Goal: Information Seeking & Learning: Learn about a topic

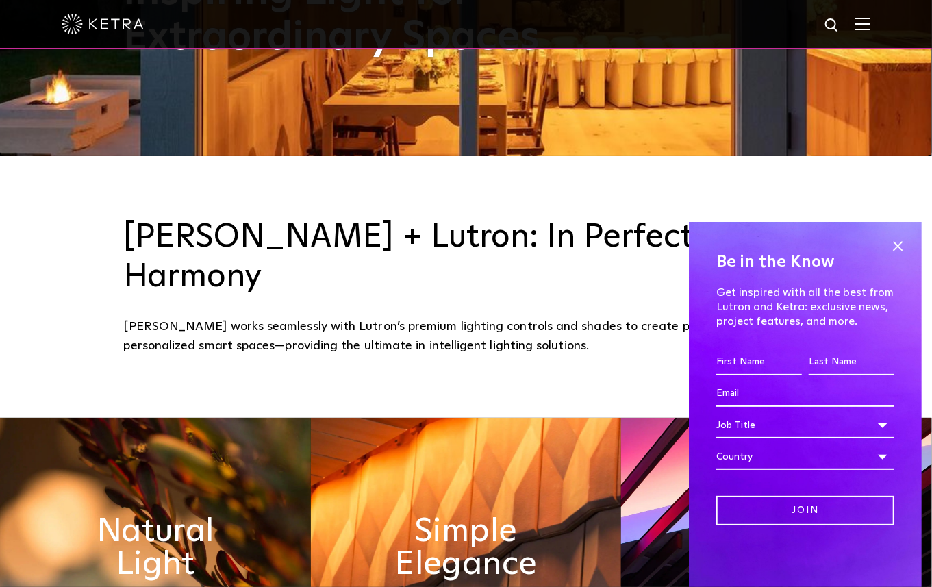
scroll to position [438, 0]
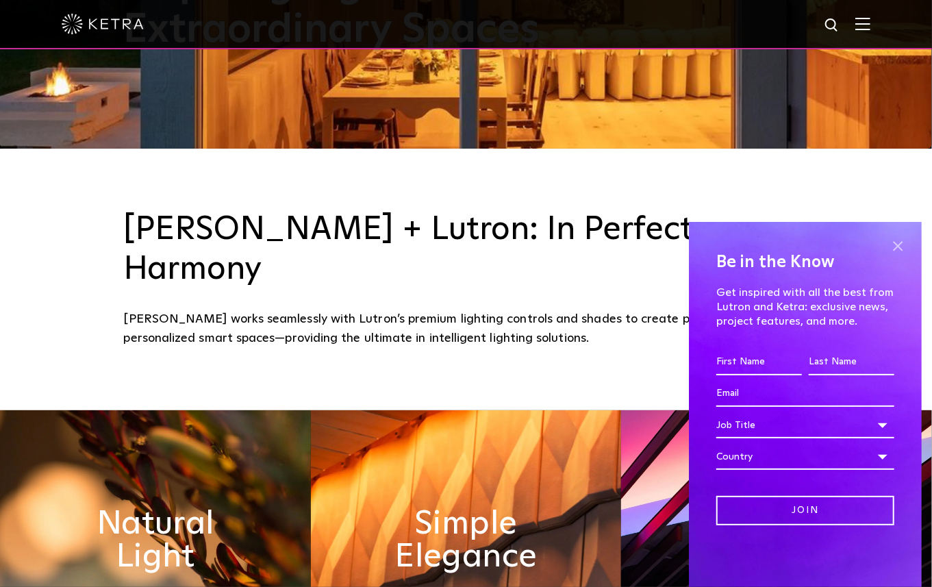
click at [901, 251] on span at bounding box center [898, 246] width 21 height 21
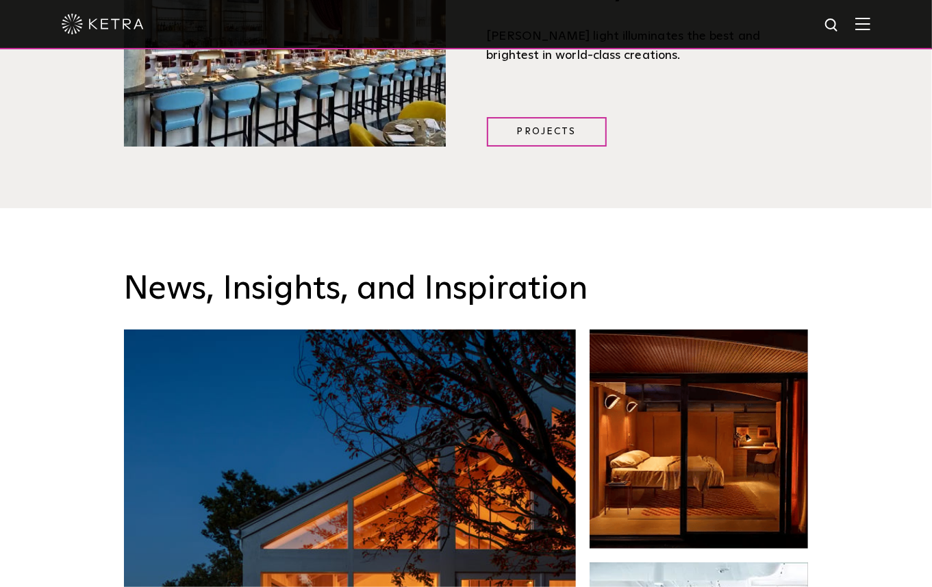
scroll to position [2478, 0]
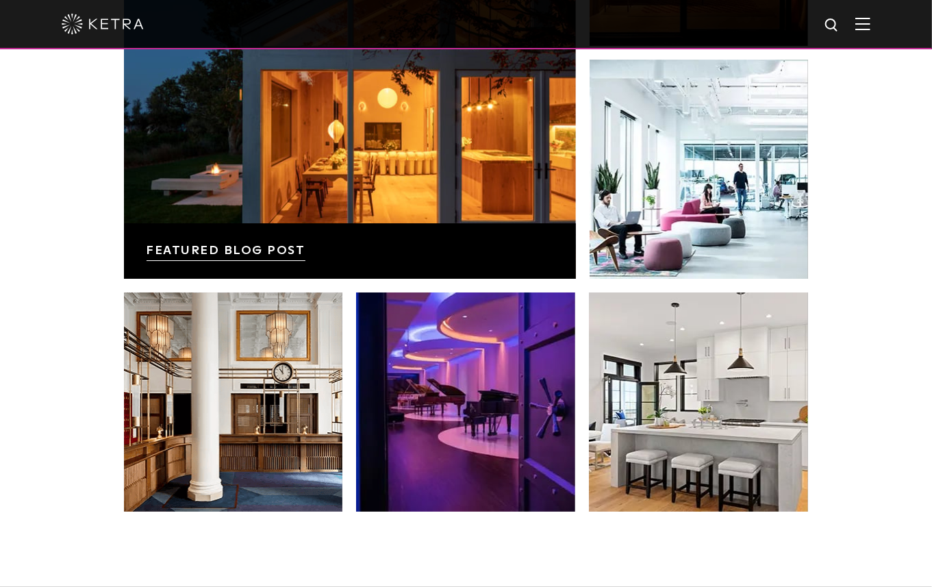
click at [863, 27] on img at bounding box center [862, 23] width 15 height 13
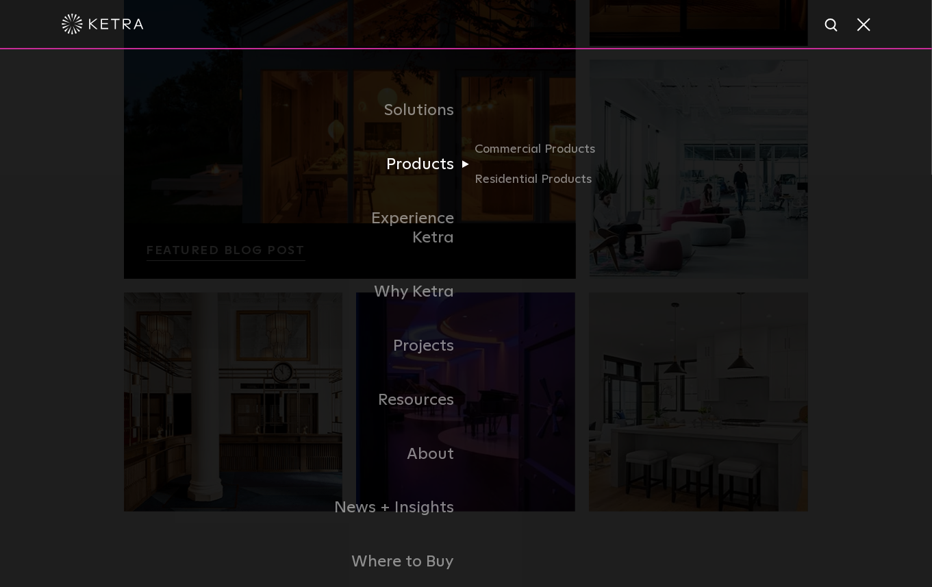
click at [456, 168] on link "Products" at bounding box center [396, 165] width 140 height 54
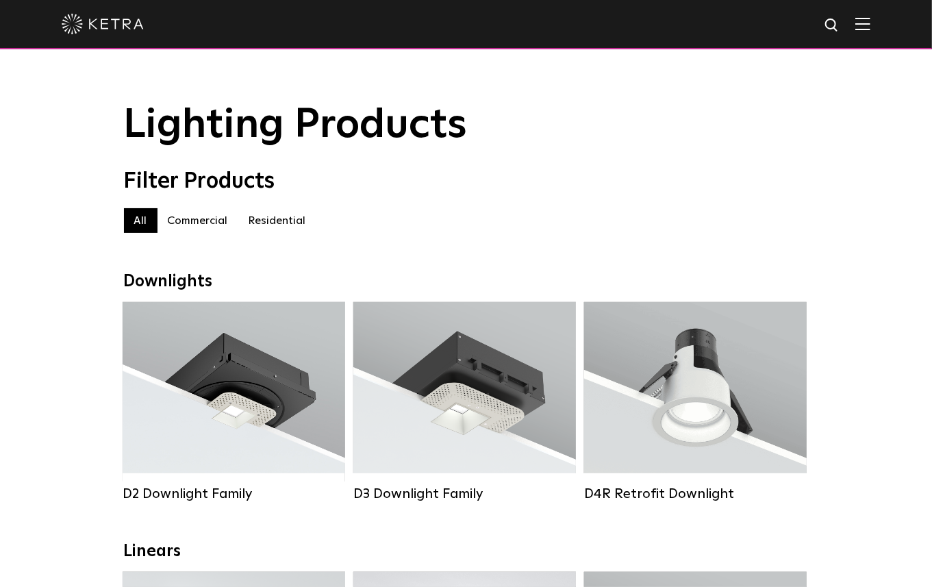
click at [286, 212] on label "Residential" at bounding box center [277, 220] width 78 height 25
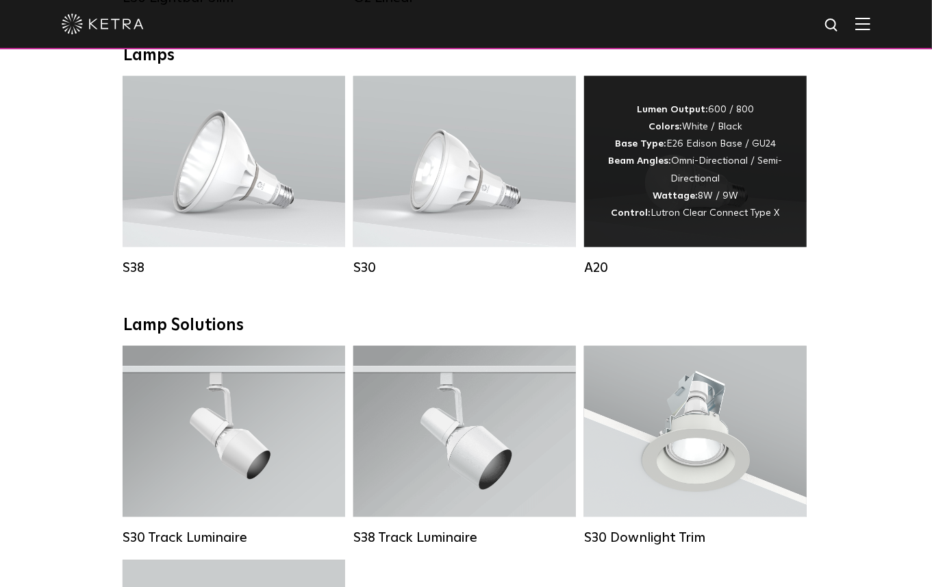
scroll to position [767, 0]
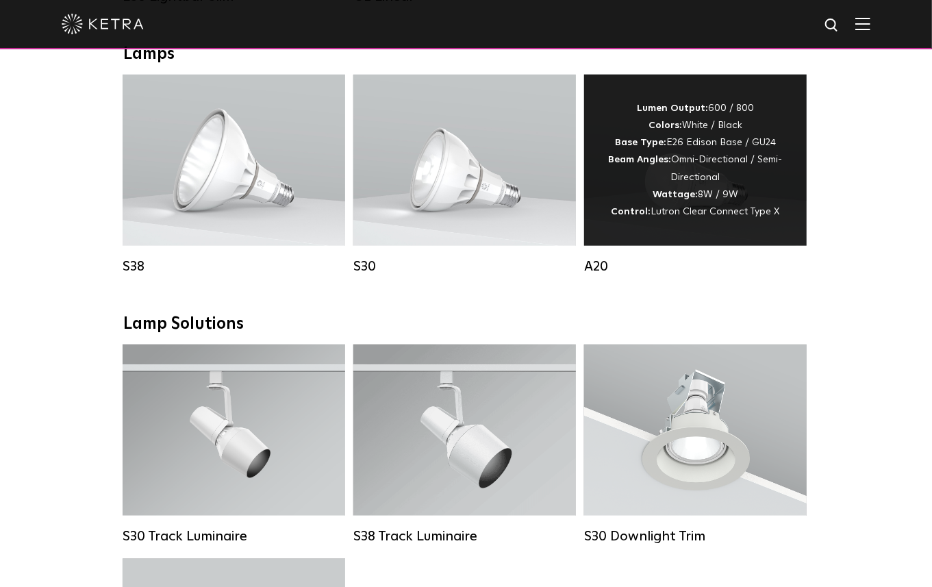
click at [703, 192] on div "Lumen Output: 600 / 800 Colors: White / Black Base Type: E26 Edison Base / GU24…" at bounding box center [695, 160] width 181 height 121
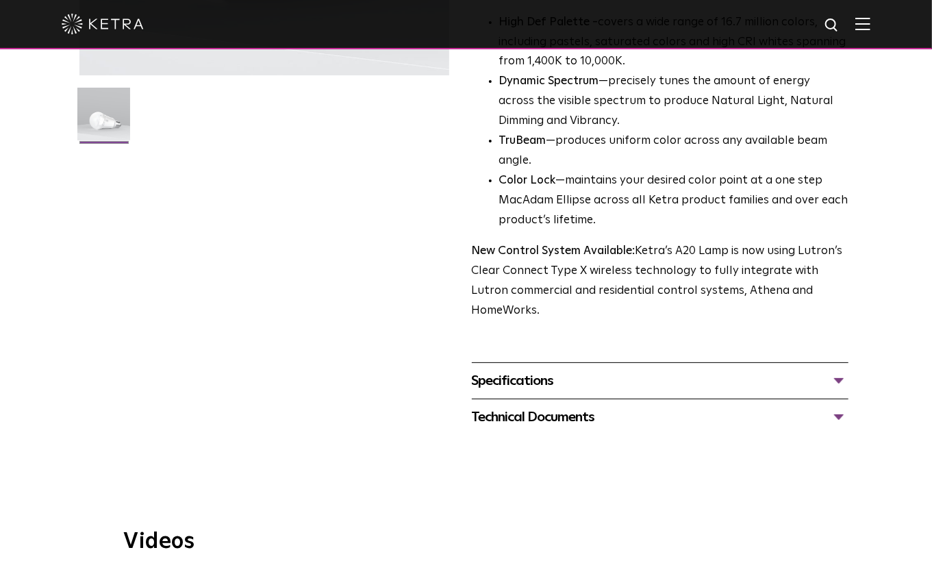
scroll to position [422, 0]
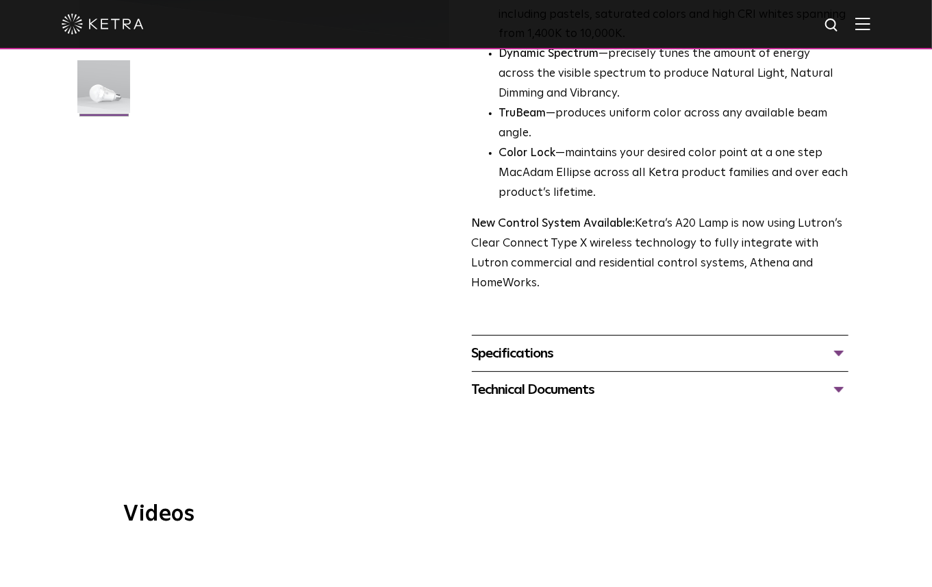
click at [701, 335] on div "Specifications LUMEN OUTPUTS 600, 800 HOUSING COLORS White, Black BASE TYPES E2…" at bounding box center [660, 353] width 377 height 36
click at [691, 342] on div "Specifications" at bounding box center [660, 353] width 377 height 22
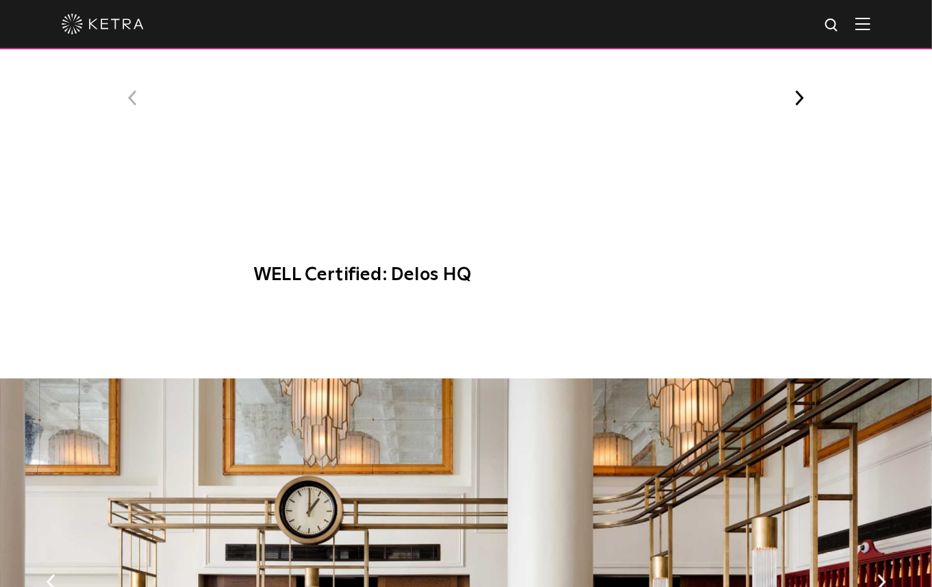
scroll to position [1481, 0]
